Goal: Entertainment & Leisure: Consume media (video, audio)

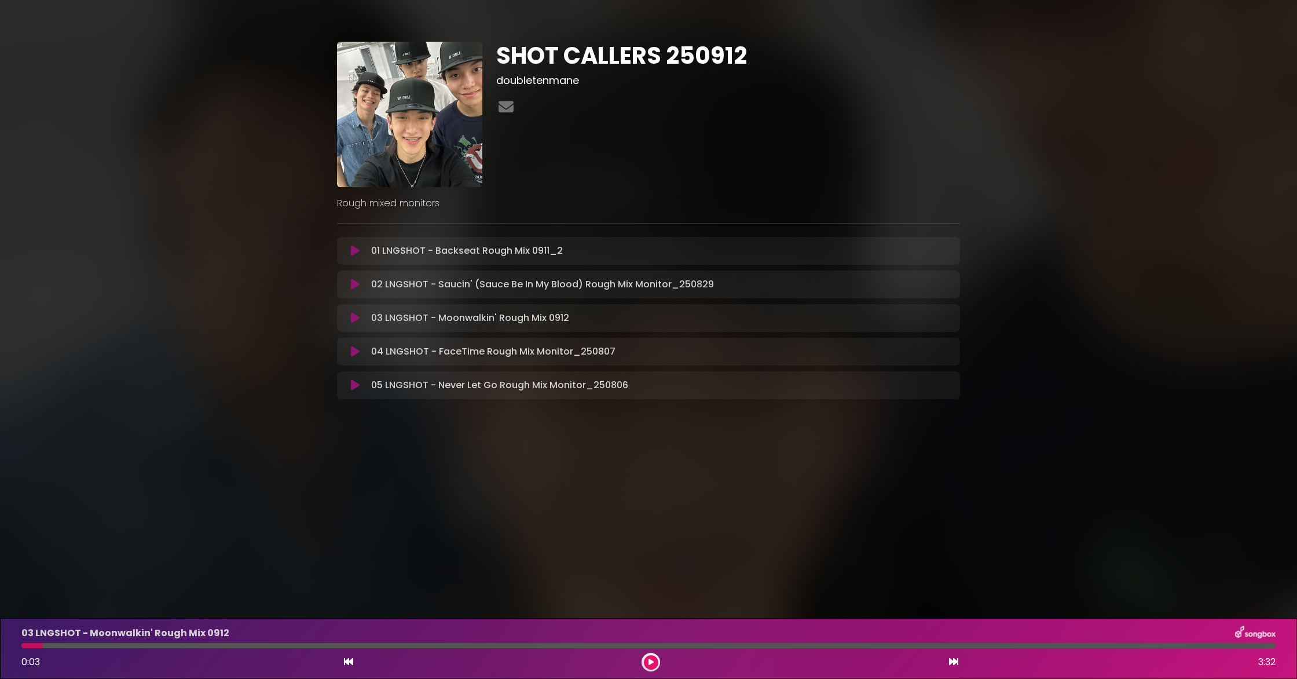
click at [354, 285] on icon at bounding box center [355, 284] width 9 height 12
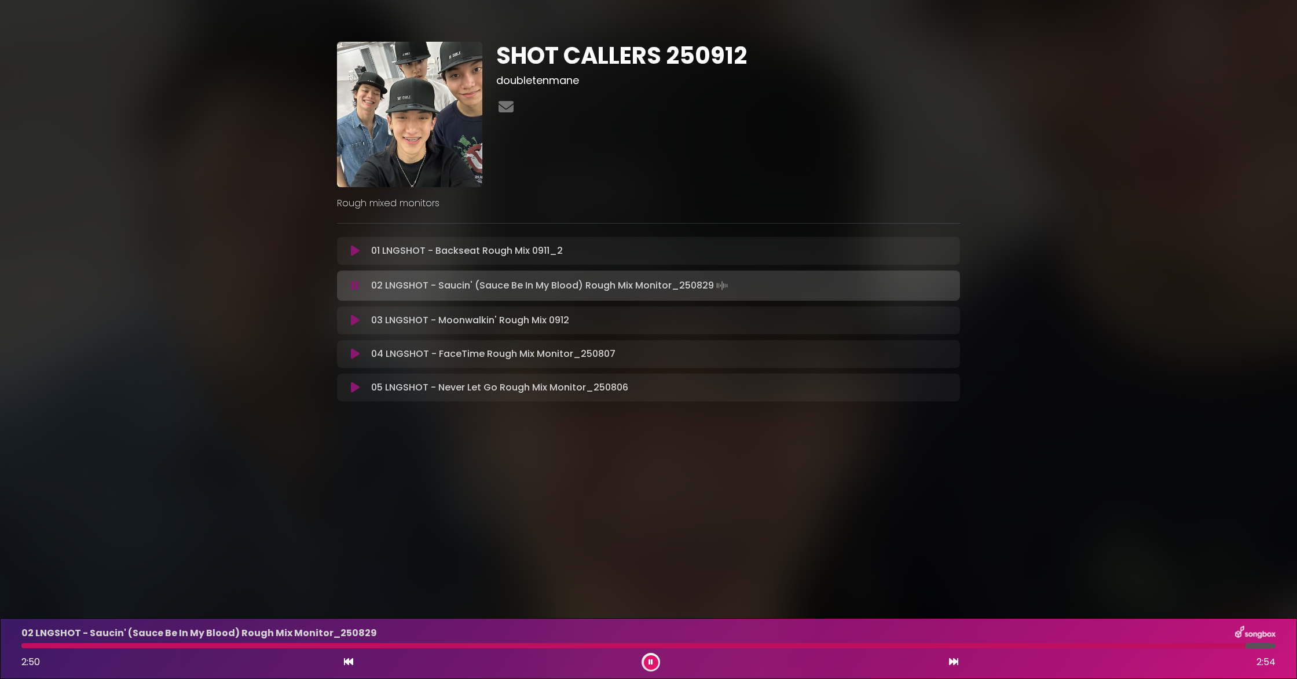
click at [647, 662] on button at bounding box center [651, 662] width 14 height 14
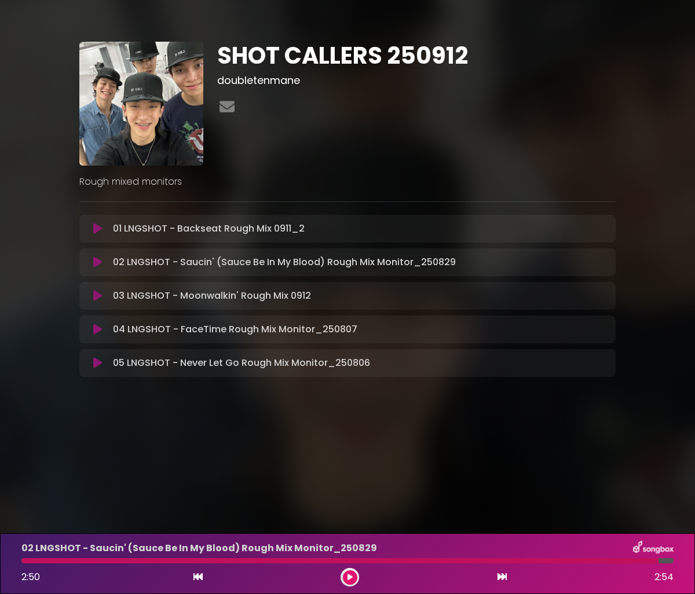
click at [97, 233] on icon at bounding box center [97, 229] width 9 height 12
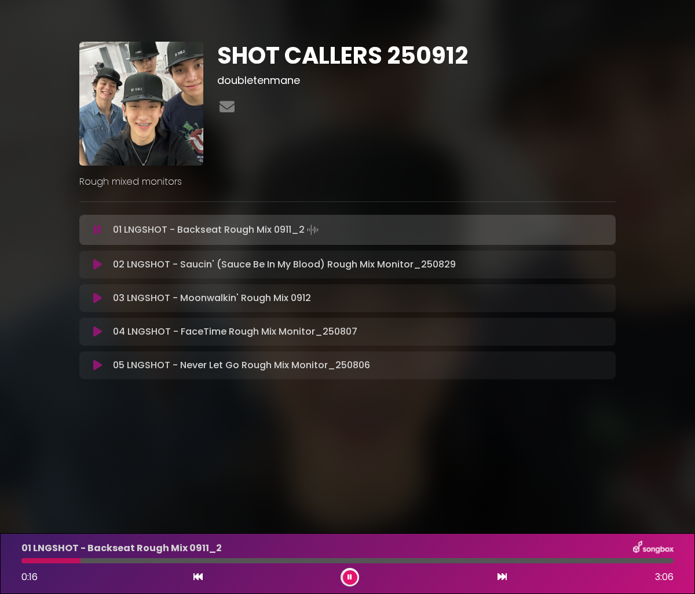
click at [94, 230] on icon at bounding box center [98, 230] width 8 height 12
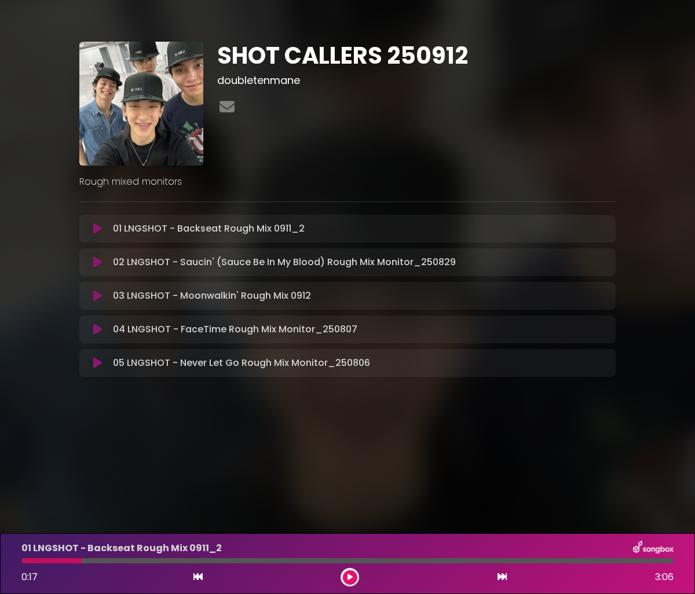
click at [99, 225] on icon at bounding box center [97, 229] width 9 height 12
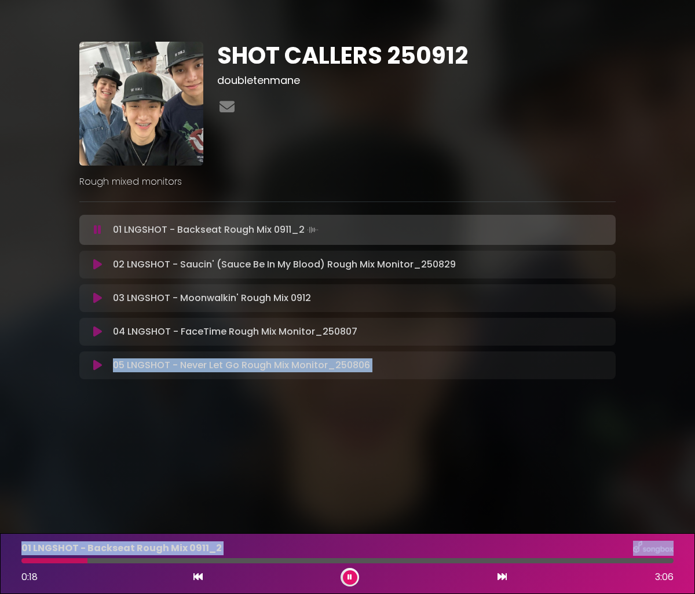
drag, startPoint x: 31, startPoint y: 562, endPoint x: -41, endPoint y: 561, distance: 71.2
click at [0, 561] on html "× SHOT CALLERS 250912 doubletenmane" at bounding box center [347, 297] width 695 height 594
click at [185, 497] on body "× SHOT CALLERS 250912 doubletenmane ×" at bounding box center [347, 297] width 695 height 594
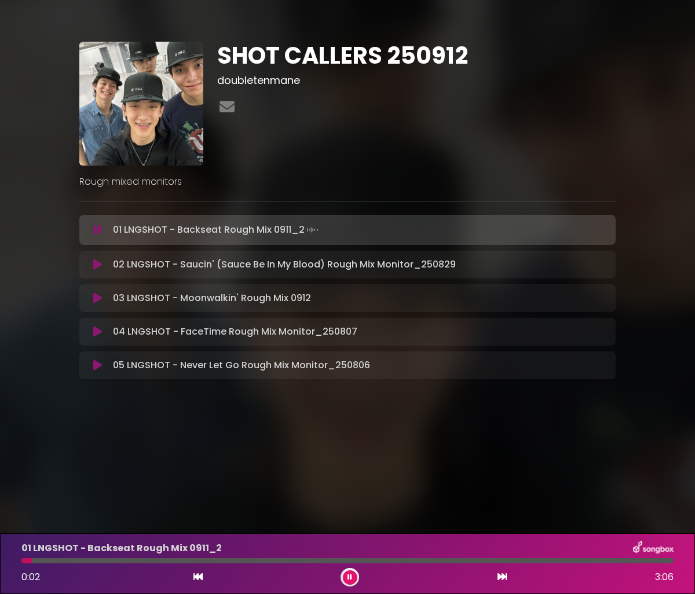
drag, startPoint x: 46, startPoint y: 564, endPoint x: 31, endPoint y: 565, distance: 15.1
click at [31, 565] on div "01 LNGSHOT - Backseat Rough Mix 0911_2 0:02 3:06" at bounding box center [347, 564] width 666 height 46
drag, startPoint x: 38, startPoint y: 563, endPoint x: 21, endPoint y: 563, distance: 16.8
click at [12, 564] on div "01 LNGSHOT - Backseat Rough Mix 0911_2 0:03 3:06" at bounding box center [347, 563] width 695 height 61
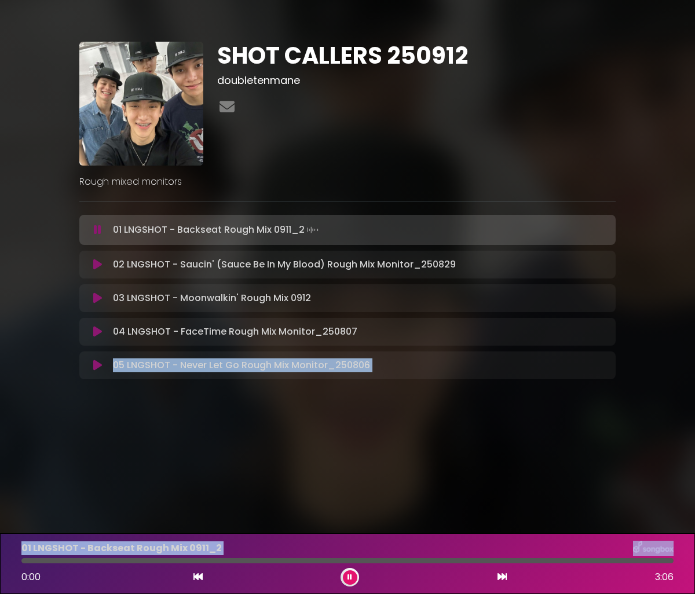
drag, startPoint x: 35, startPoint y: 562, endPoint x: -23, endPoint y: 567, distance: 58.1
click at [0, 567] on html "× SHOT CALLERS 250912 doubletenmane" at bounding box center [347, 297] width 695 height 594
click at [71, 496] on body "× SHOT CALLERS 250912 doubletenmane ×" at bounding box center [347, 297] width 695 height 594
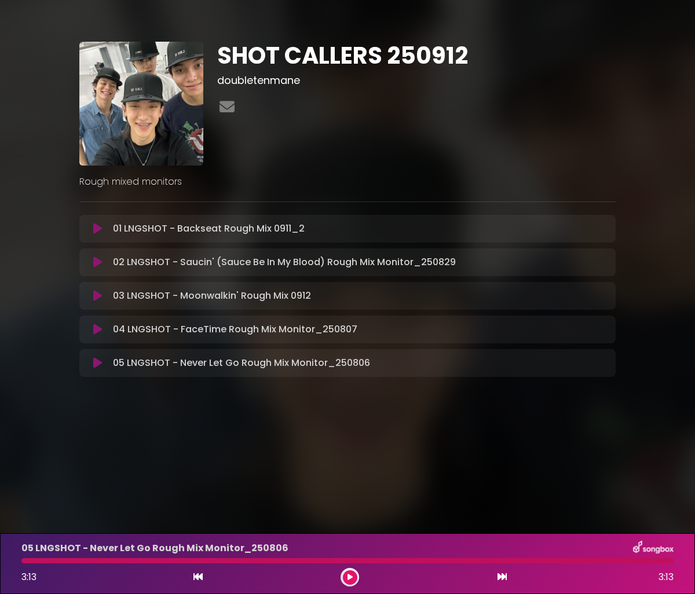
click at [98, 265] on icon at bounding box center [97, 262] width 9 height 12
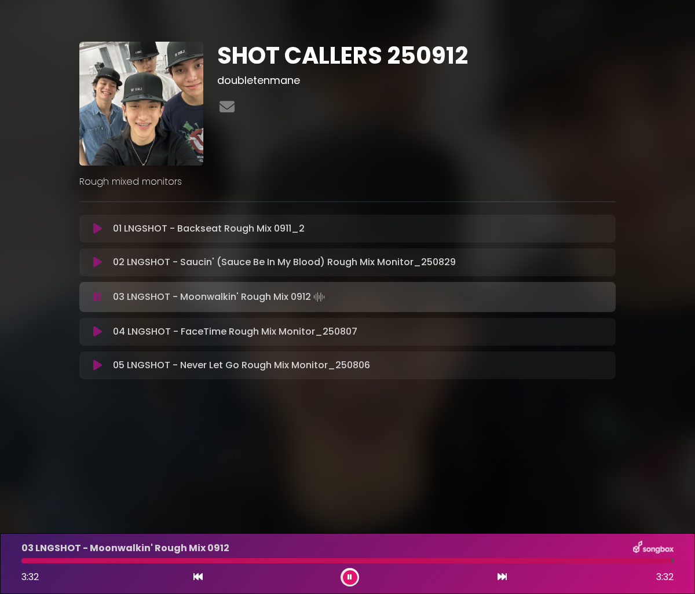
click at [344, 572] on button at bounding box center [350, 577] width 14 height 14
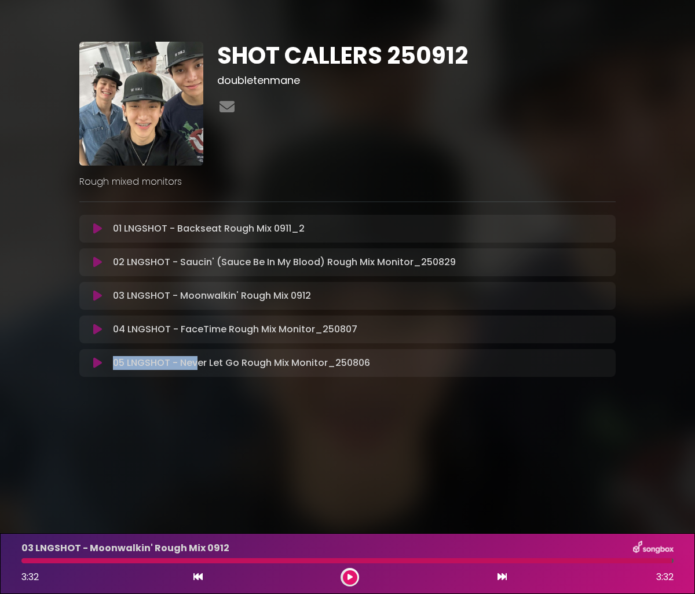
drag, startPoint x: 114, startPoint y: 363, endPoint x: 198, endPoint y: 360, distance: 84.0
click at [198, 360] on p "05 LNGSHOT - Never Let Go Rough Mix Monitor_250806 Loading Track..." at bounding box center [241, 363] width 257 height 14
click at [91, 368] on button at bounding box center [97, 363] width 22 height 12
click at [100, 265] on icon at bounding box center [97, 262] width 9 height 12
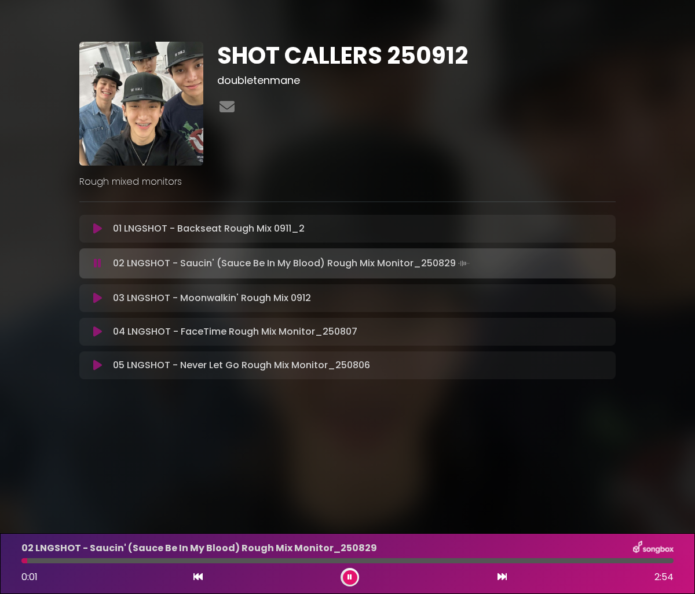
click at [346, 575] on button at bounding box center [350, 577] width 14 height 14
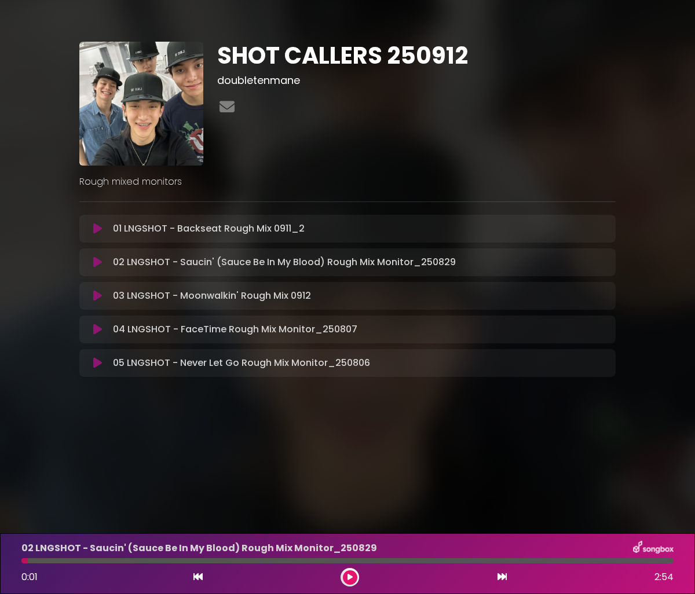
click at [563, 558] on div at bounding box center [347, 560] width 652 height 5
click at [560, 560] on div at bounding box center [347, 560] width 652 height 5
click at [560, 562] on div at bounding box center [347, 560] width 652 height 5
